Goal: Task Accomplishment & Management: Manage account settings

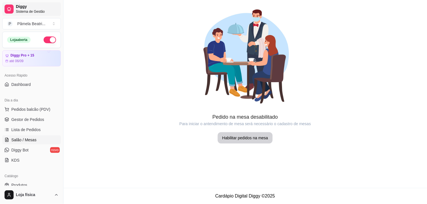
click at [25, 10] on span "Sistema de Gestão" at bounding box center [37, 11] width 43 height 5
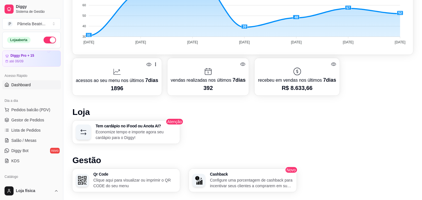
click at [30, 86] on span "Dashboard" at bounding box center [21, 85] width 20 height 6
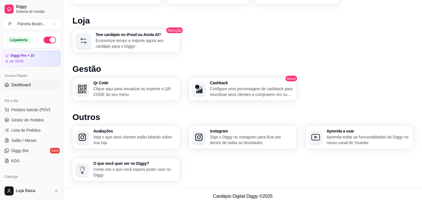
scroll to position [304, 0]
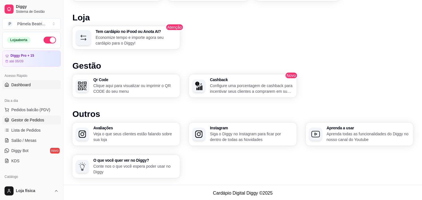
click at [36, 122] on span "Gestor de Pedidos" at bounding box center [27, 120] width 33 height 6
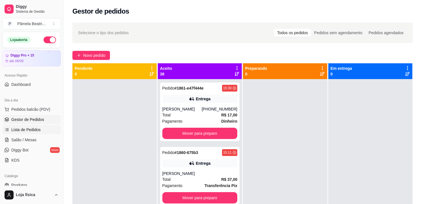
click at [33, 128] on span "Lista de Pedidos" at bounding box center [25, 130] width 29 height 6
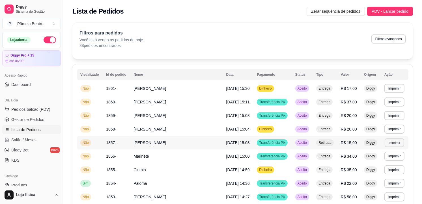
click at [392, 144] on button "Imprimir" at bounding box center [395, 142] width 20 height 9
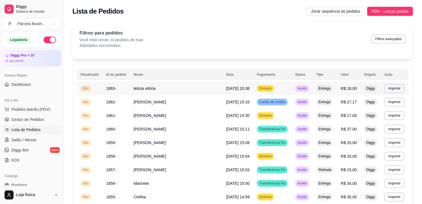
click at [230, 88] on span "[DATE] 15:36" at bounding box center [239, 88] width 24 height 5
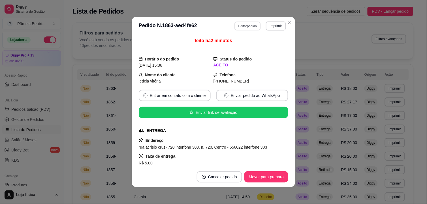
click at [252, 28] on button "Editar pedido" at bounding box center [248, 26] width 26 height 9
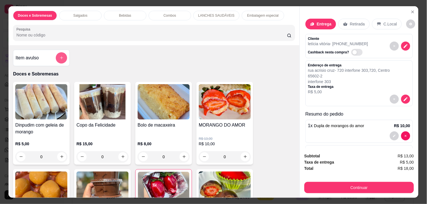
click at [62, 53] on button "add-separate-item" at bounding box center [61, 57] width 11 height 11
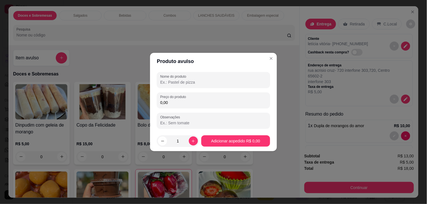
click at [214, 82] on input "Nome do produto" at bounding box center [213, 83] width 106 height 6
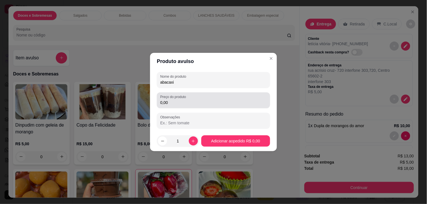
type input "abacaxi"
click at [198, 100] on input "0,00" at bounding box center [213, 103] width 106 height 6
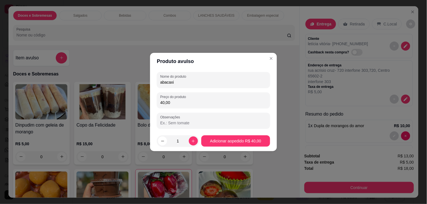
type input "4,00"
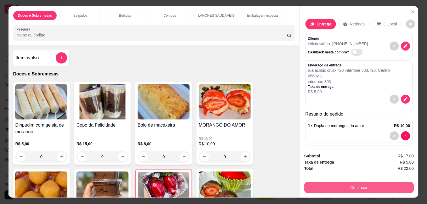
click at [355, 185] on button "Continuar" at bounding box center [359, 187] width 110 height 11
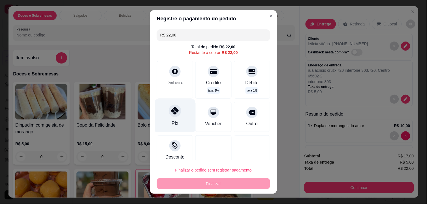
click at [171, 112] on icon at bounding box center [174, 110] width 7 height 7
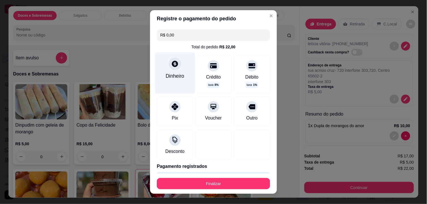
click at [173, 71] on div "Dinheiro" at bounding box center [175, 72] width 40 height 41
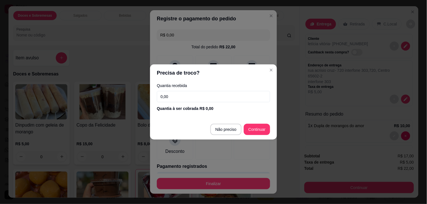
click at [222, 122] on footer "Não preciso Continuar" at bounding box center [213, 129] width 127 height 20
click at [223, 123] on footer "Não preciso Continuar" at bounding box center [213, 129] width 127 height 20
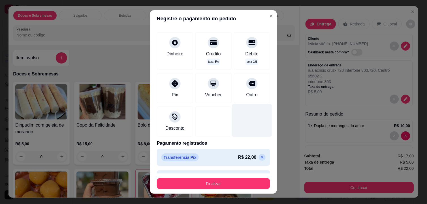
scroll to position [39, 0]
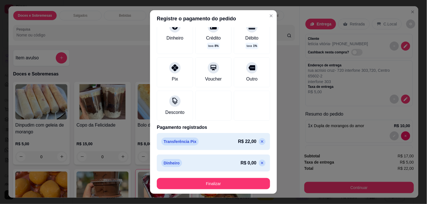
click at [260, 142] on icon at bounding box center [262, 142] width 5 height 5
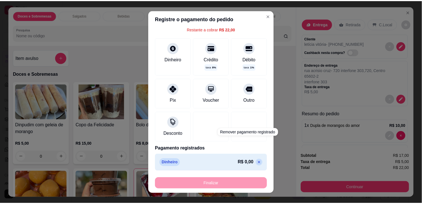
scroll to position [24, 0]
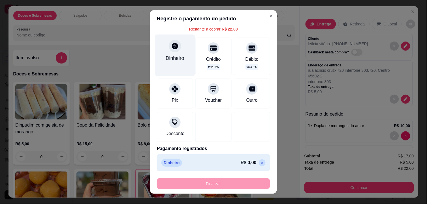
click at [161, 57] on div "Dinheiro" at bounding box center [175, 55] width 40 height 41
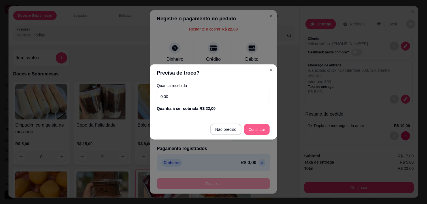
type input "R$ 0,00"
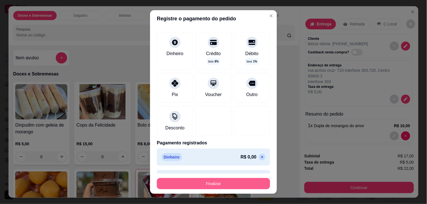
click at [233, 183] on button "Finalizar" at bounding box center [213, 183] width 113 height 11
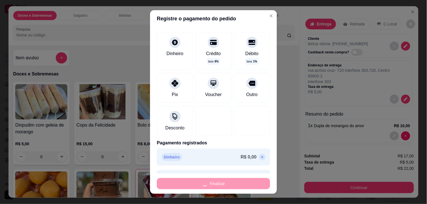
type input "0"
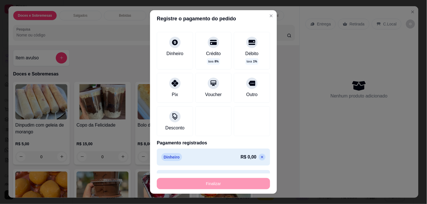
type input "-R$ 22,00"
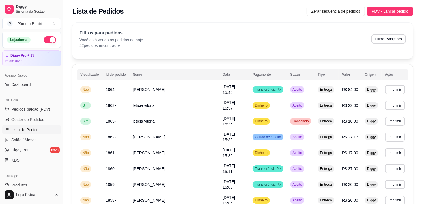
click at [335, 69] on th "Tipo" at bounding box center [327, 74] width 24 height 11
drag, startPoint x: 331, startPoint y: 66, endPoint x: 324, endPoint y: 66, distance: 6.8
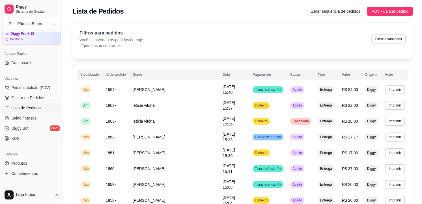
scroll to position [31, 0]
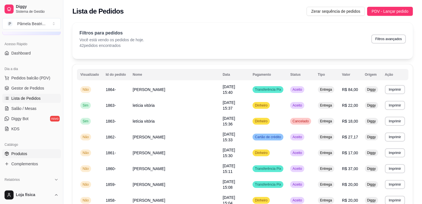
click at [29, 158] on link "Produtos" at bounding box center [31, 154] width 59 height 9
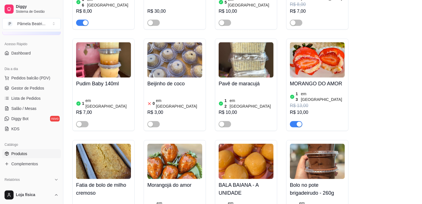
scroll to position [912, 0]
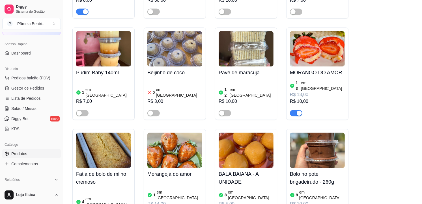
click at [299, 110] on div at bounding box center [296, 113] width 12 height 7
click at [295, 110] on span "button" at bounding box center [296, 113] width 12 height 6
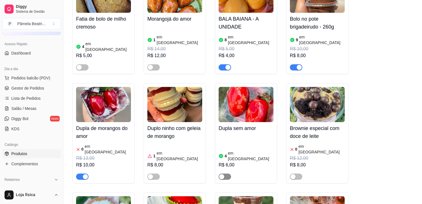
scroll to position [1070, 0]
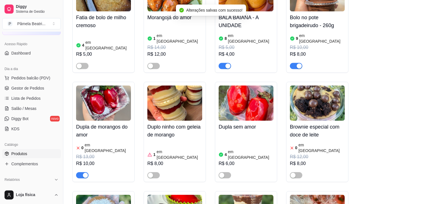
click at [223, 172] on div at bounding box center [225, 175] width 12 height 7
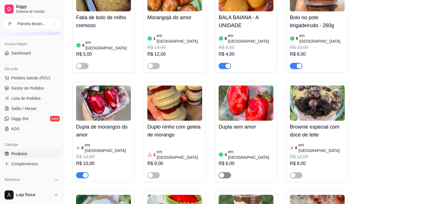
click at [225, 172] on span "button" at bounding box center [225, 175] width 12 height 6
click at [82, 172] on button "button" at bounding box center [82, 175] width 12 height 6
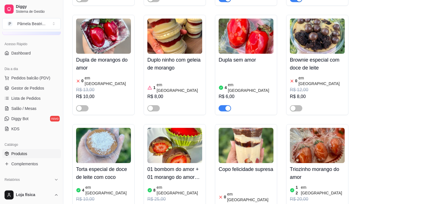
scroll to position [1164, 0]
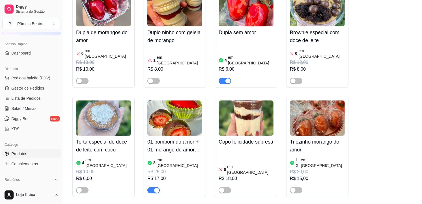
click at [153, 187] on div at bounding box center [154, 190] width 12 height 7
click at [154, 188] on div "button" at bounding box center [156, 190] width 5 height 5
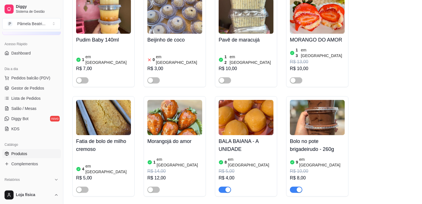
scroll to position [975, 0]
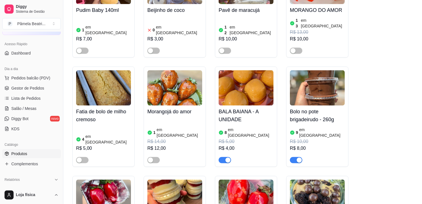
click at [198, 118] on div "1 em estoque R$ 14,00 R$ 12,00" at bounding box center [175, 140] width 55 height 45
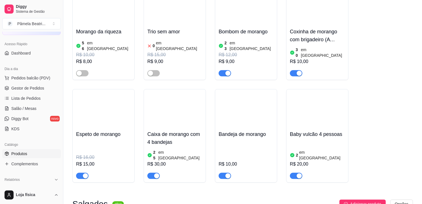
scroll to position [1416, 0]
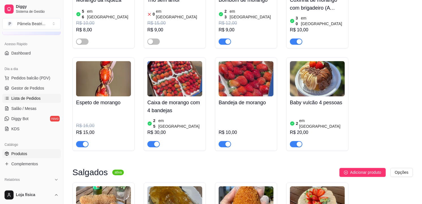
click at [20, 101] on span "Lista de Pedidos" at bounding box center [25, 99] width 29 height 6
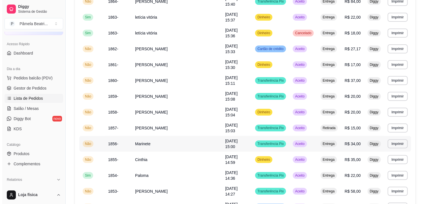
scroll to position [126, 0]
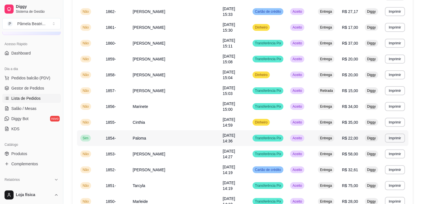
click at [190, 134] on td "Paloma" at bounding box center [174, 139] width 90 height 16
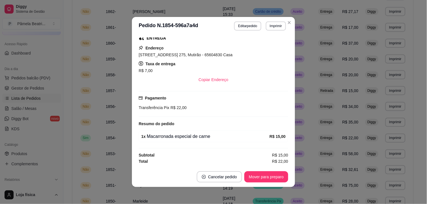
scroll to position [1, 0]
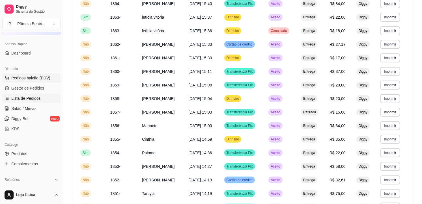
click at [32, 78] on span "Pedidos balcão (PDV)" at bounding box center [30, 78] width 39 height 6
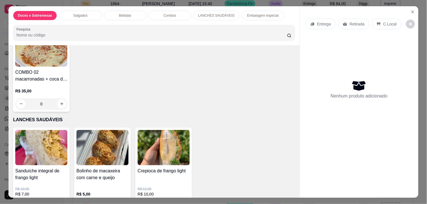
scroll to position [881, 0]
click at [57, 100] on button "increase-product-quantity" at bounding box center [61, 104] width 9 height 9
type input "1"
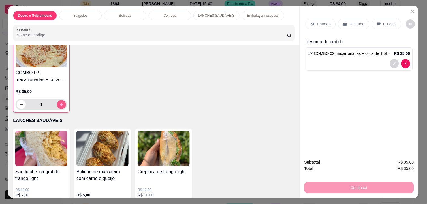
scroll to position [881, 0]
click at [355, 21] on p "Retirada" at bounding box center [357, 24] width 15 height 6
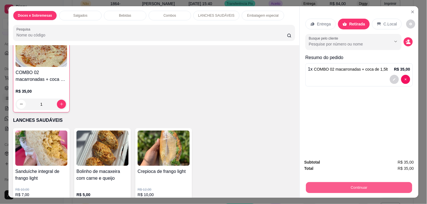
click at [368, 183] on button "Continuar" at bounding box center [359, 188] width 106 height 11
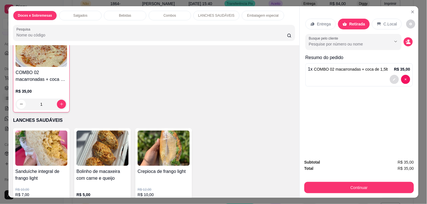
click at [393, 78] on icon "decrease-product-quantity" at bounding box center [394, 79] width 3 height 3
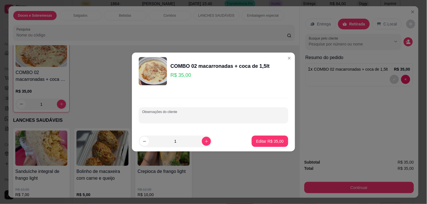
click at [150, 116] on input "Observações do cliente" at bounding box center [213, 118] width 143 height 6
type input "[PERSON_NAME]"
click at [261, 139] on p "Editar R$ 35,00" at bounding box center [270, 141] width 27 height 5
type input "0"
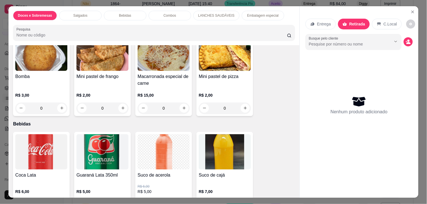
scroll to position [409, 0]
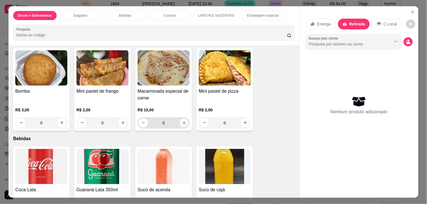
click at [182, 121] on icon "increase-product-quantity" at bounding box center [184, 123] width 4 height 4
type input "1"
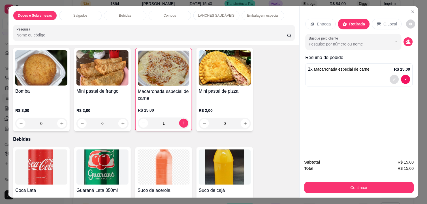
click at [393, 78] on icon "decrease-product-quantity" at bounding box center [394, 79] width 3 height 3
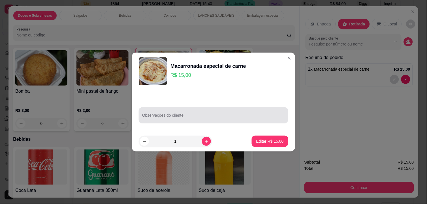
click at [192, 114] on div at bounding box center [213, 115] width 143 height 11
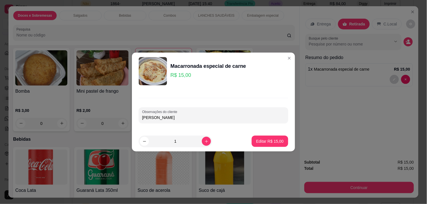
type input "[PERSON_NAME]"
click at [277, 142] on p "Editar R$ 15,00" at bounding box center [269, 142] width 27 height 6
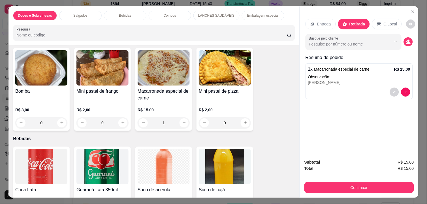
type input "0"
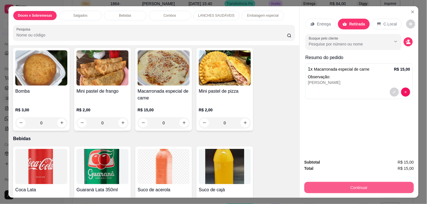
click at [377, 182] on button "Continuar" at bounding box center [359, 187] width 110 height 11
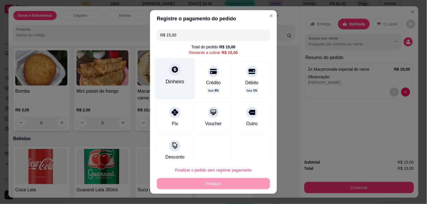
click at [172, 86] on div "Dinheiro" at bounding box center [175, 78] width 40 height 41
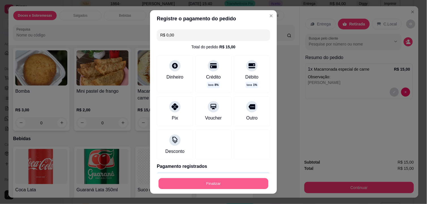
click at [209, 180] on button "Finalizar" at bounding box center [214, 184] width 110 height 11
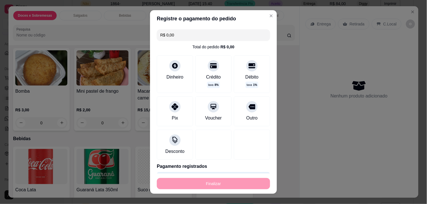
type input "-R$ 15,00"
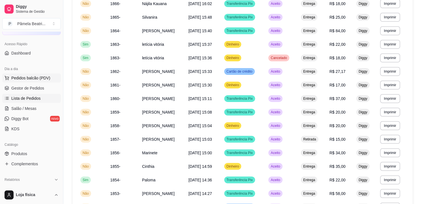
click at [26, 80] on span "Pedidos balcão (PDV)" at bounding box center [30, 78] width 39 height 6
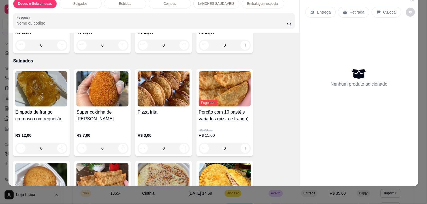
scroll to position [278, 0]
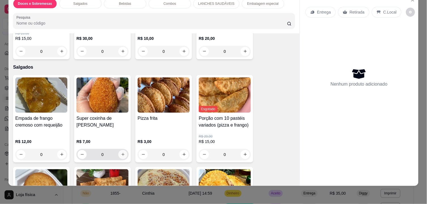
click at [121, 153] on icon "increase-product-quantity" at bounding box center [123, 155] width 4 height 4
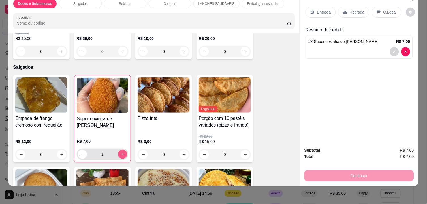
type input "1"
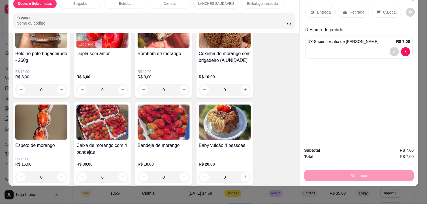
scroll to position [183, 0]
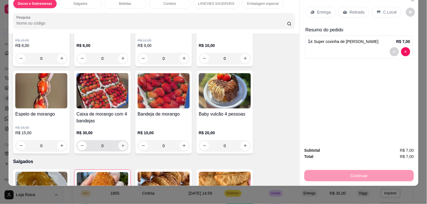
click at [122, 144] on icon "increase-product-quantity" at bounding box center [123, 146] width 4 height 4
type input "1"
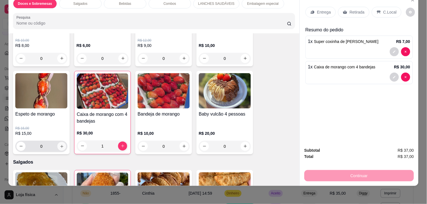
click at [60, 144] on icon "increase-product-quantity" at bounding box center [62, 146] width 4 height 4
type input "1"
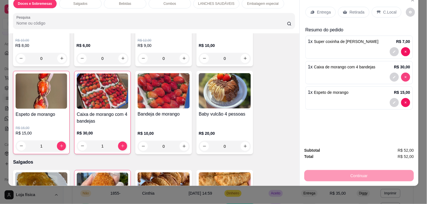
type input "0"
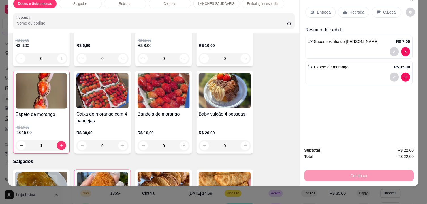
click at [351, 9] on p "Retirada" at bounding box center [357, 12] width 15 height 6
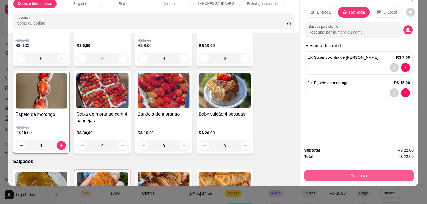
click at [359, 170] on button "Continuar" at bounding box center [359, 175] width 110 height 11
click at [361, 173] on button "Continuar" at bounding box center [359, 176] width 106 height 11
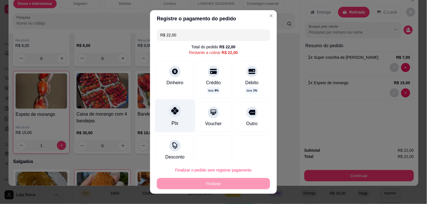
click at [172, 126] on div "Pix" at bounding box center [175, 123] width 7 height 7
type input "R$ 0,00"
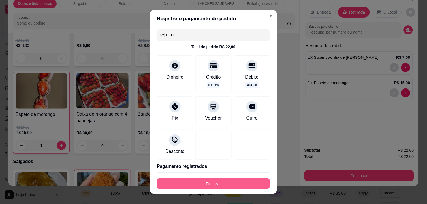
click at [200, 180] on button "Finalizar" at bounding box center [213, 183] width 113 height 11
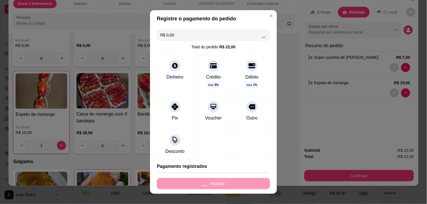
type input "0"
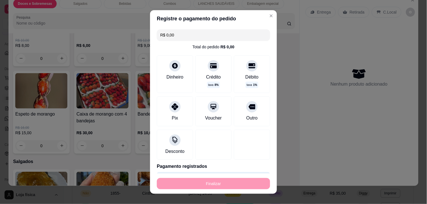
type input "-R$ 22,00"
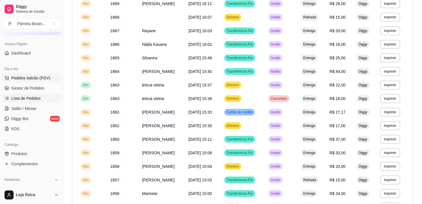
click at [25, 78] on span "Pedidos balcão (PDV)" at bounding box center [30, 78] width 39 height 6
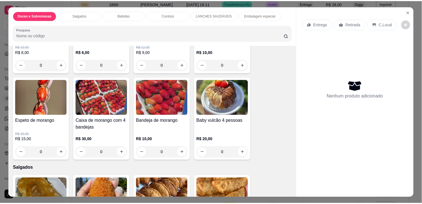
scroll to position [94, 0]
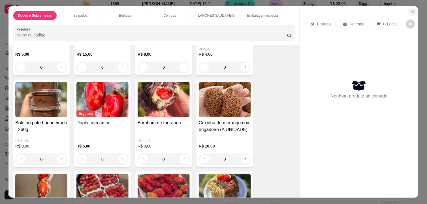
click at [411, 10] on icon "Close" at bounding box center [413, 12] width 5 height 5
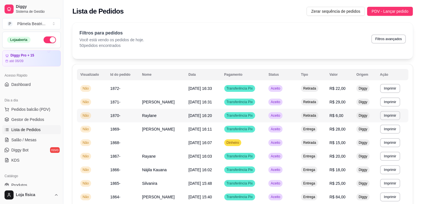
click at [185, 117] on td "Raylane" at bounding box center [162, 116] width 46 height 14
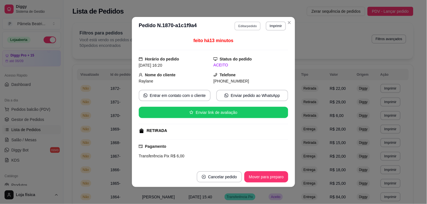
click at [244, 26] on button "Editar pedido" at bounding box center [248, 26] width 26 height 9
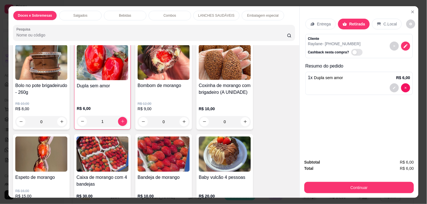
scroll to position [189, 0]
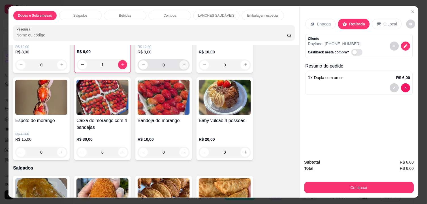
click at [182, 63] on icon "increase-product-quantity" at bounding box center [184, 65] width 4 height 4
type input "1"
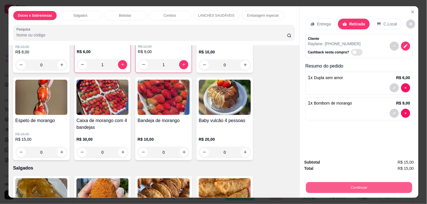
click at [379, 184] on button "Continuar" at bounding box center [359, 188] width 106 height 11
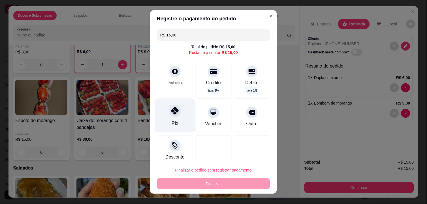
click at [172, 111] on icon at bounding box center [174, 110] width 7 height 7
type input "R$ 0,00"
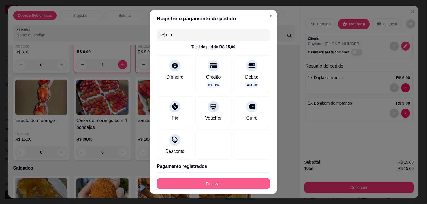
click at [216, 180] on button "Finalizar" at bounding box center [213, 183] width 113 height 11
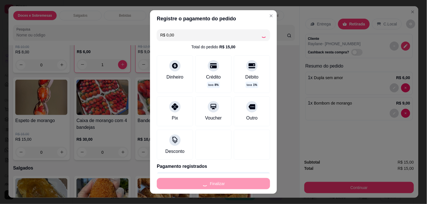
type input "0"
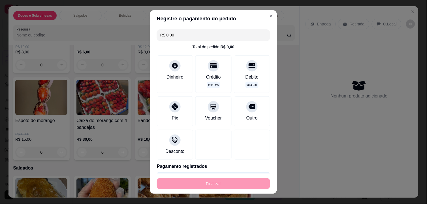
type input "-R$ 15,00"
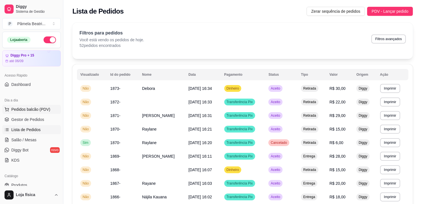
click at [40, 108] on span "Pedidos balcão (PDV)" at bounding box center [30, 110] width 39 height 6
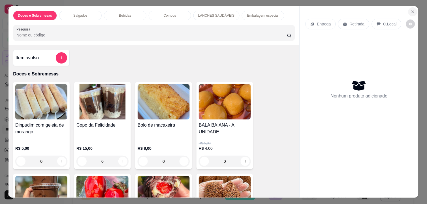
click at [411, 10] on icon "Close" at bounding box center [413, 12] width 5 height 5
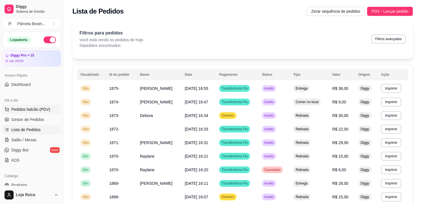
click at [34, 108] on span "Pedidos balcão (PDV)" at bounding box center [30, 110] width 39 height 6
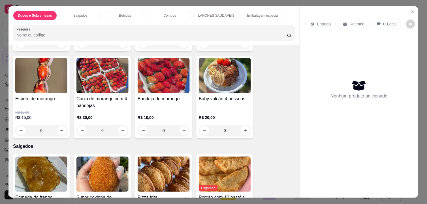
scroll to position [220, 0]
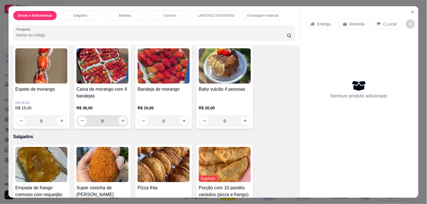
click at [121, 119] on icon "increase-product-quantity" at bounding box center [123, 121] width 4 height 4
type input "1"
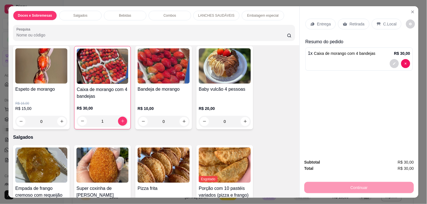
click at [312, 19] on div "Entrega" at bounding box center [321, 24] width 30 height 11
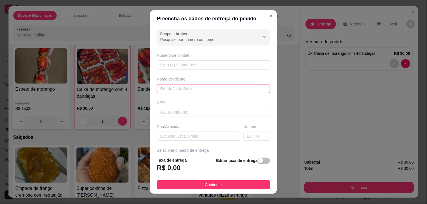
click at [203, 88] on input "text" at bounding box center [213, 88] width 113 height 9
type input "naane"
click at [199, 135] on input "text" at bounding box center [199, 136] width 84 height 9
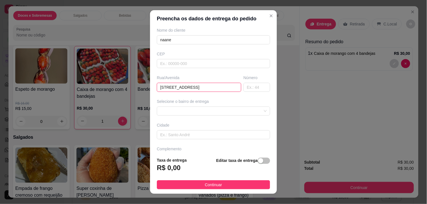
scroll to position [63, 0]
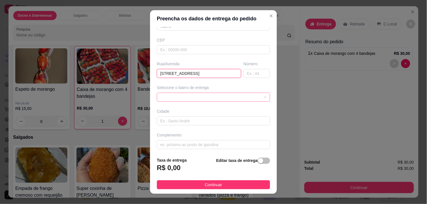
click at [242, 96] on div at bounding box center [213, 97] width 113 height 9
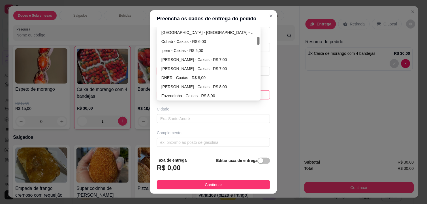
scroll to position [49, 0]
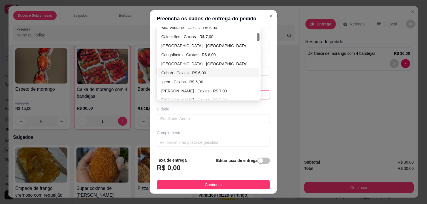
type input "[STREET_ADDRESS]"
click at [197, 72] on div "Cohab - Caxias - R$ 6,00" at bounding box center [208, 73] width 95 height 6
type input "Caxias"
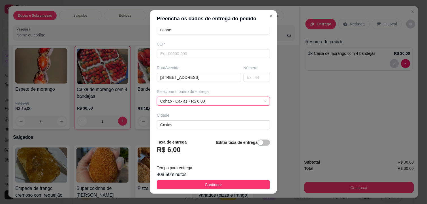
scroll to position [65, 0]
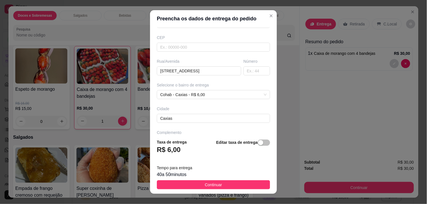
click at [213, 178] on div "40 a 50 minutos" at bounding box center [213, 175] width 113 height 7
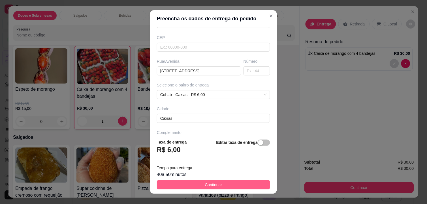
click at [219, 184] on button "Continuar" at bounding box center [213, 185] width 113 height 9
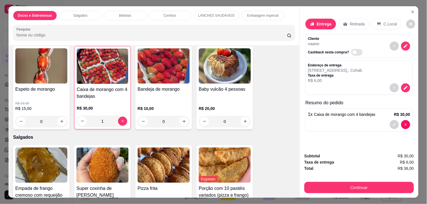
click at [360, 192] on div "Subtotal R$ 30,00 Taxa de entrega R$ 6,00 Total R$ 36,00 Continuar" at bounding box center [359, 174] width 119 height 50
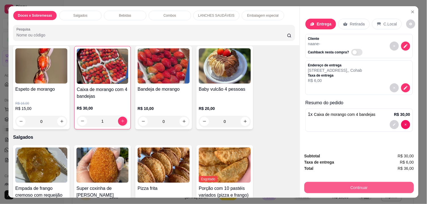
click at [357, 182] on button "Continuar" at bounding box center [359, 187] width 110 height 11
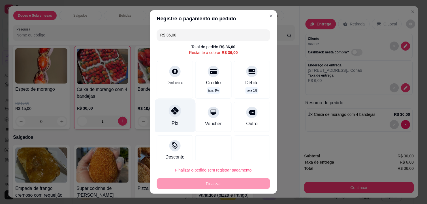
click at [172, 119] on div "Pix" at bounding box center [175, 116] width 40 height 33
type input "R$ 0,00"
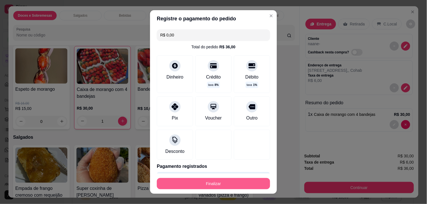
click at [229, 180] on button "Finalizar" at bounding box center [213, 183] width 113 height 11
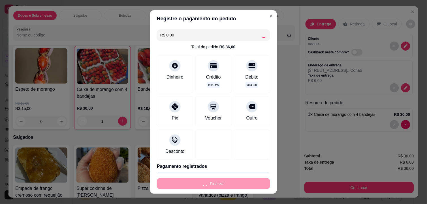
type input "0"
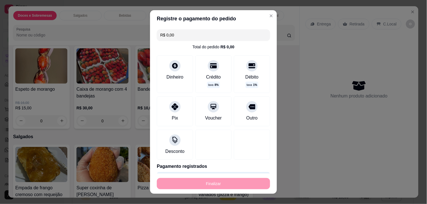
type input "-R$ 36,00"
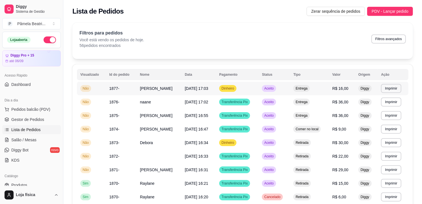
click at [216, 91] on td "[DATE] 17:03" at bounding box center [199, 89] width 35 height 14
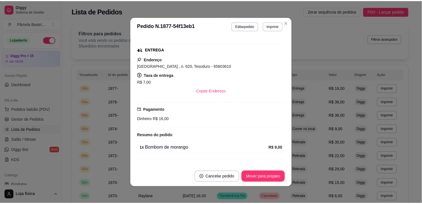
scroll to position [93, 0]
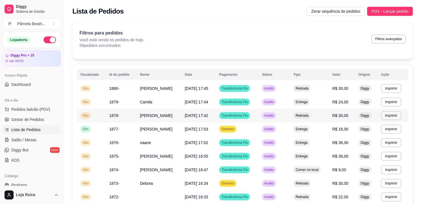
click at [329, 114] on td "Retirada" at bounding box center [309, 116] width 39 height 14
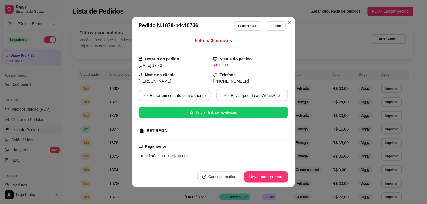
click at [218, 175] on button "Cancelar pedido" at bounding box center [219, 177] width 44 height 11
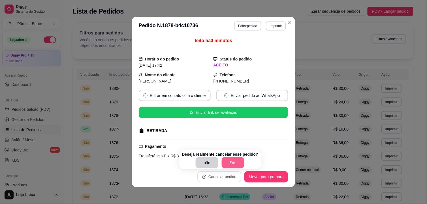
click at [230, 161] on button "Sim" at bounding box center [233, 162] width 23 height 11
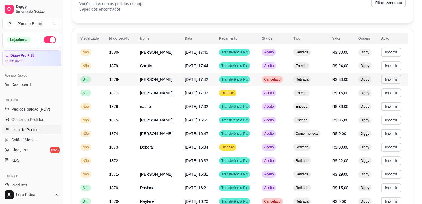
scroll to position [0, 0]
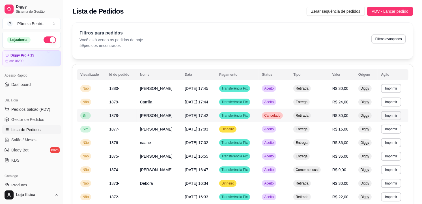
click at [208, 114] on span "[DATE] 17:42" at bounding box center [197, 116] width 24 height 5
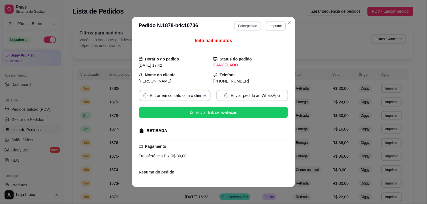
click at [246, 25] on button "Editar pedido" at bounding box center [247, 26] width 27 height 9
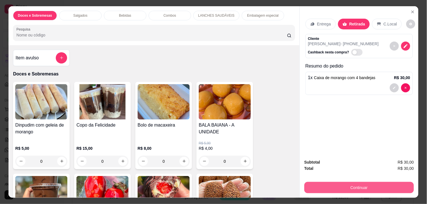
click at [355, 183] on button "Continuar" at bounding box center [359, 187] width 110 height 11
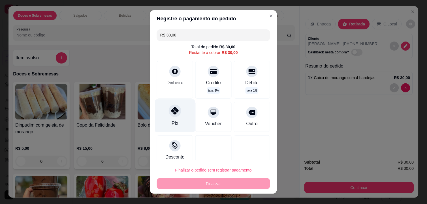
click at [173, 124] on div "Pix" at bounding box center [175, 123] width 7 height 7
type input "R$ 0,00"
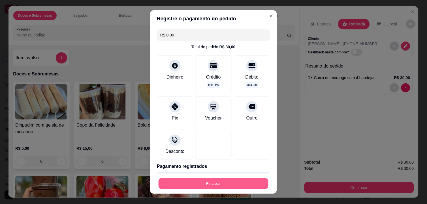
click at [200, 181] on button "Finalizar" at bounding box center [214, 184] width 110 height 11
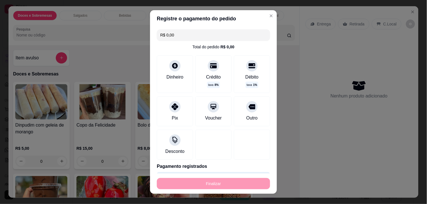
type input "0"
type input "-R$ 30,00"
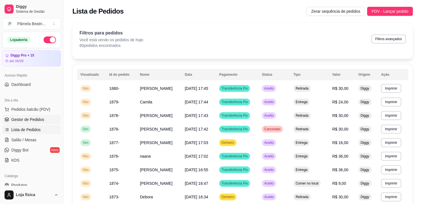
click at [34, 119] on span "Gestor de Pedidos" at bounding box center [27, 120] width 33 height 6
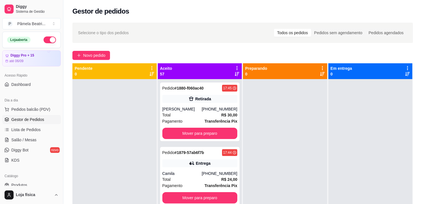
click at [235, 67] on icon at bounding box center [237, 68] width 5 height 5
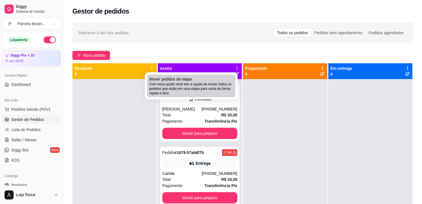
click at [226, 82] on span "Com essa opção você tem a opção de mover todos os pedidos que estão em uma etap…" at bounding box center [192, 89] width 84 height 14
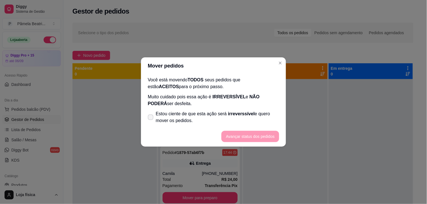
click at [153, 115] on span at bounding box center [151, 118] width 6 height 6
click at [151, 119] on input "Estou ciente de que esta ação será irreverssível e quero mover os pedidos." at bounding box center [150, 121] width 4 height 4
checkbox input "true"
click at [278, 135] on button "Avançar status dos pedidos" at bounding box center [250, 136] width 56 height 11
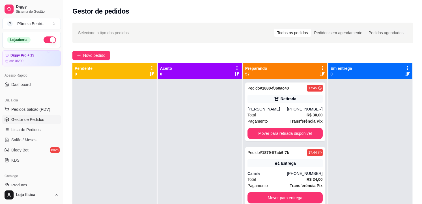
click at [320, 70] on icon at bounding box center [322, 68] width 5 height 5
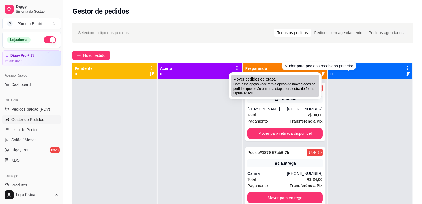
click at [282, 88] on span "Com essa opção você tem a opção de mover todos os pedidos que estão em uma etap…" at bounding box center [276, 89] width 84 height 14
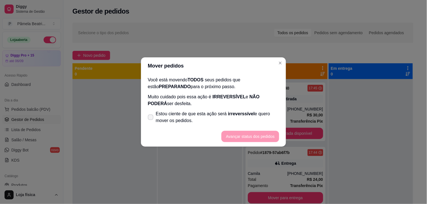
click at [150, 118] on icon at bounding box center [150, 117] width 5 height 3
click at [150, 119] on input "Estou ciente de que esta ação será irreverssível e quero mover os pedidos." at bounding box center [150, 121] width 4 height 4
checkbox input "true"
click at [231, 134] on button "Avançar status dos pedidos" at bounding box center [250, 136] width 56 height 11
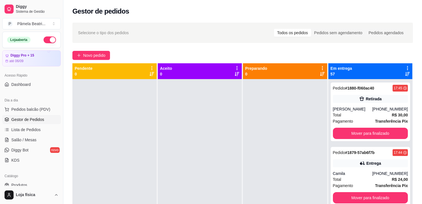
click at [406, 67] on icon at bounding box center [408, 68] width 5 height 5
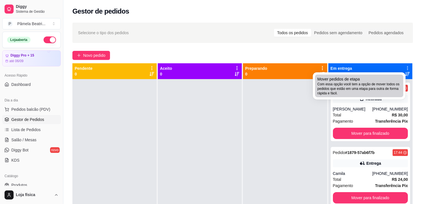
click at [369, 97] on li "Mover pedidos de etapa Com essa opção você tem a opção de mover todos os pedido…" at bounding box center [359, 86] width 88 height 23
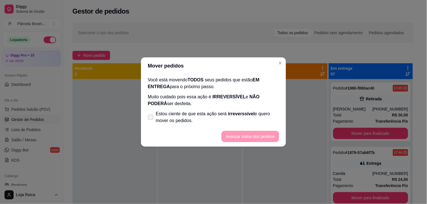
click at [146, 118] on label "Estou ciente de que esta ação será irreverssível e quero mover os pedidos." at bounding box center [214, 117] width 136 height 18
click at [148, 119] on input "Estou ciente de que esta ação será irreverssível e quero mover os pedidos." at bounding box center [150, 121] width 4 height 4
checkbox input "true"
click at [240, 136] on button "Avançar status dos pedidos" at bounding box center [250, 136] width 58 height 11
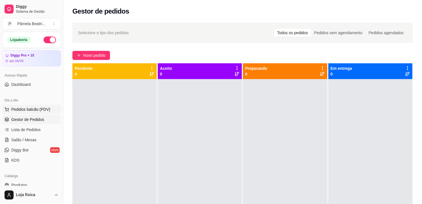
click at [43, 105] on button "Pedidos balcão (PDV)" at bounding box center [31, 109] width 59 height 9
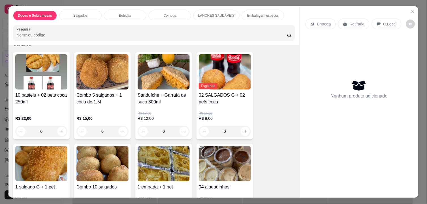
scroll to position [692, 0]
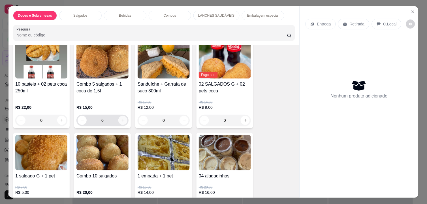
click at [122, 118] on icon "increase-product-quantity" at bounding box center [123, 120] width 4 height 4
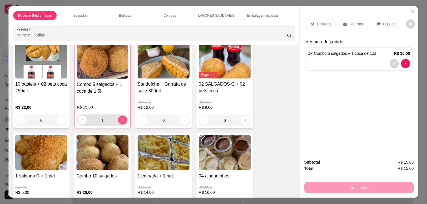
type input "1"
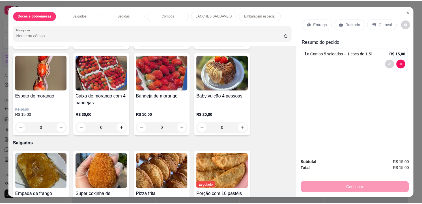
scroll to position [220, 0]
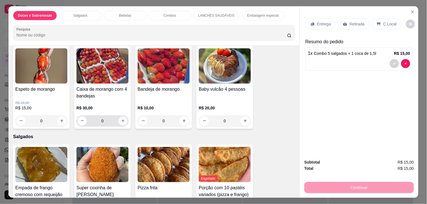
click at [123, 119] on button "increase-product-quantity" at bounding box center [122, 121] width 9 height 9
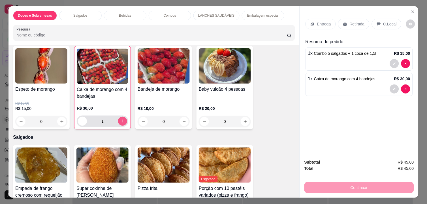
type input "1"
drag, startPoint x: 347, startPoint y: 21, endPoint x: 349, endPoint y: 17, distance: 3.8
click at [350, 21] on p "Retirada" at bounding box center [357, 24] width 15 height 6
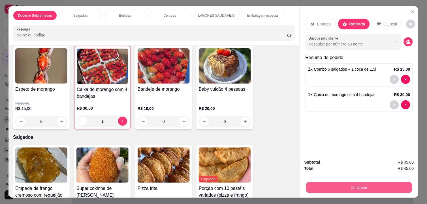
click at [386, 183] on button "Continuar" at bounding box center [359, 188] width 106 height 11
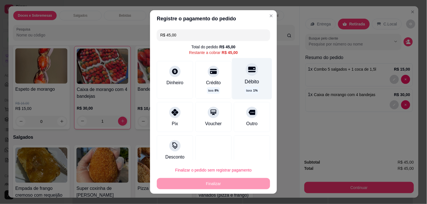
click at [245, 80] on div "Débito" at bounding box center [252, 81] width 14 height 7
type input "R$ 0,00"
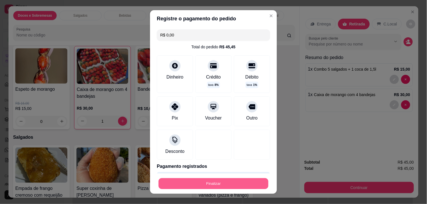
click at [220, 182] on button "Finalizar" at bounding box center [214, 184] width 110 height 11
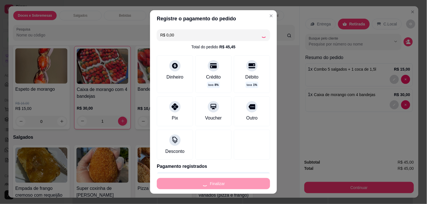
type input "0"
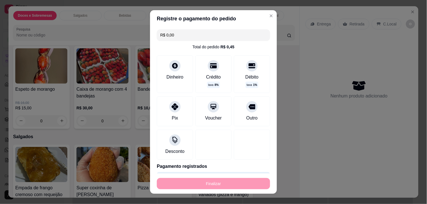
type input "-R$ 45,00"
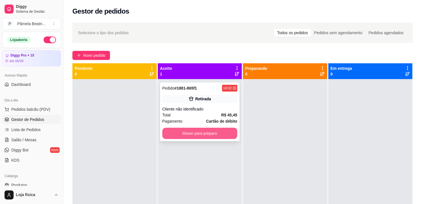
click at [202, 130] on button "Mover para preparo" at bounding box center [200, 133] width 75 height 11
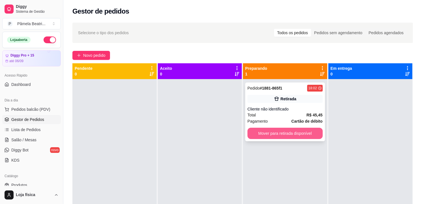
click at [291, 137] on button "Mover para retirada disponível" at bounding box center [285, 133] width 75 height 11
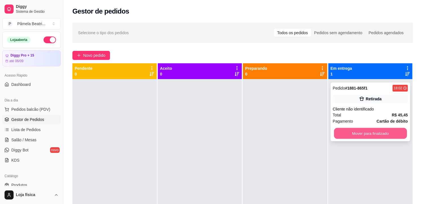
click at [367, 134] on button "Mover para finalizado" at bounding box center [370, 133] width 73 height 11
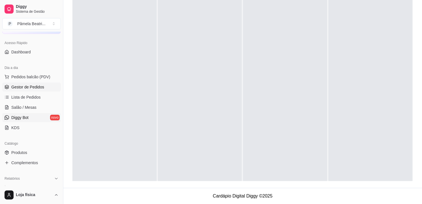
scroll to position [63, 0]
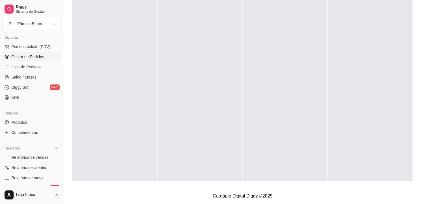
click at [35, 162] on ul "Relatórios de vendas Relatório de clientes Relatório de mesas Relatório de fide…" at bounding box center [31, 173] width 59 height 40
click at [36, 158] on span "Relatórios de vendas" at bounding box center [29, 158] width 37 height 6
select select "ALL"
select select "0"
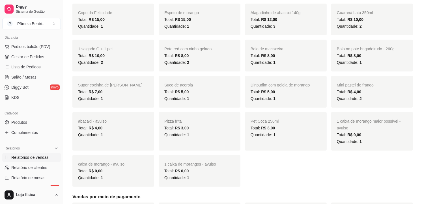
scroll to position [315, 0]
